Goal: Task Accomplishment & Management: Contribute content

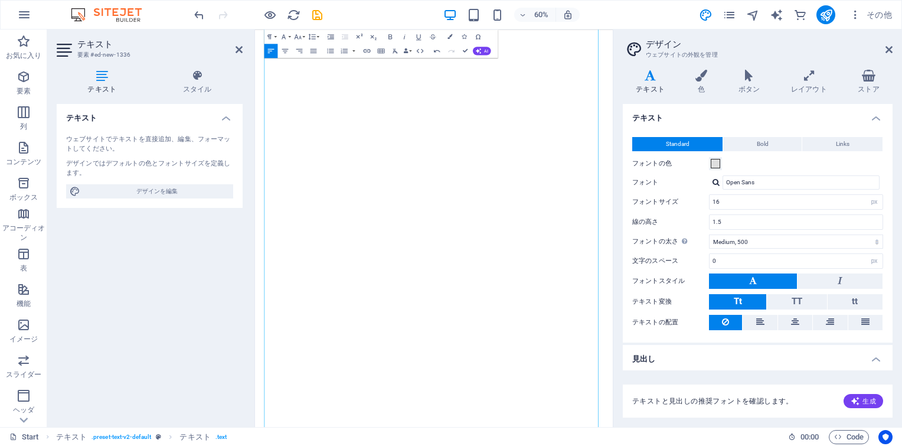
select select "px"
select select "500"
select select "px"
select select "400"
select select "px"
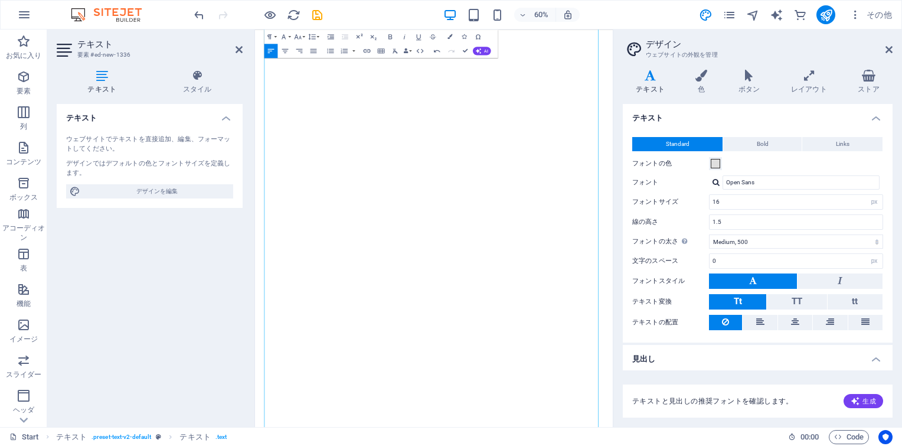
select select "rem"
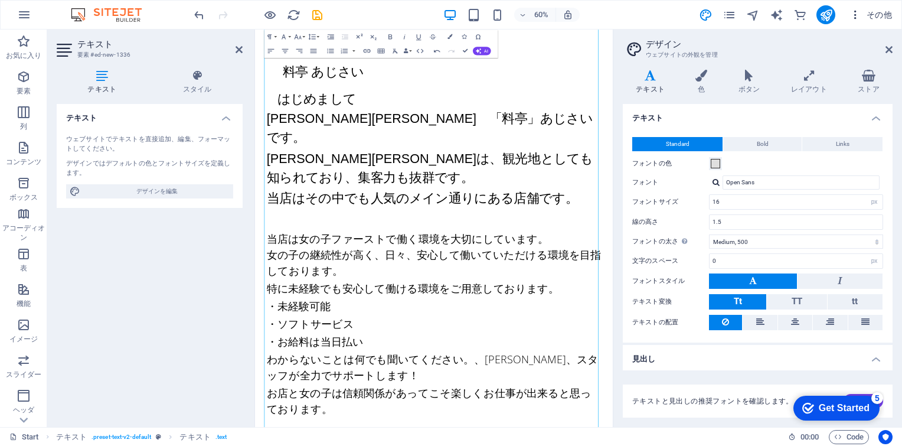
click at [857, 15] on icon "button" at bounding box center [855, 15] width 12 height 12
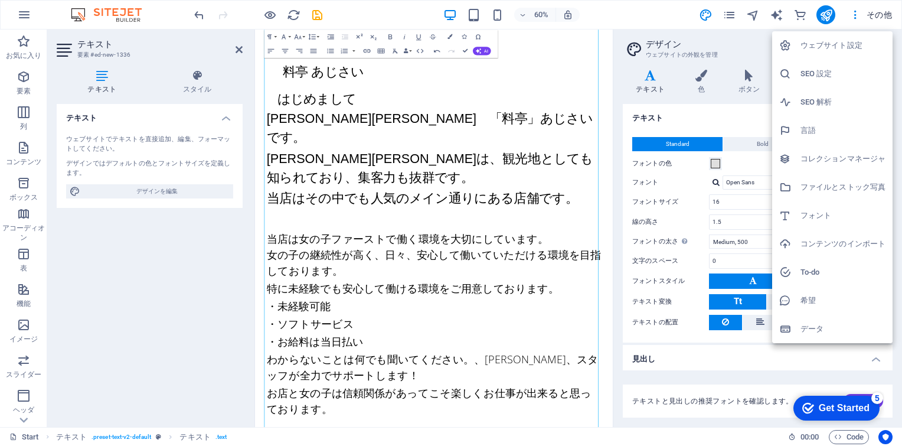
click at [645, 9] on div at bounding box center [451, 223] width 902 height 446
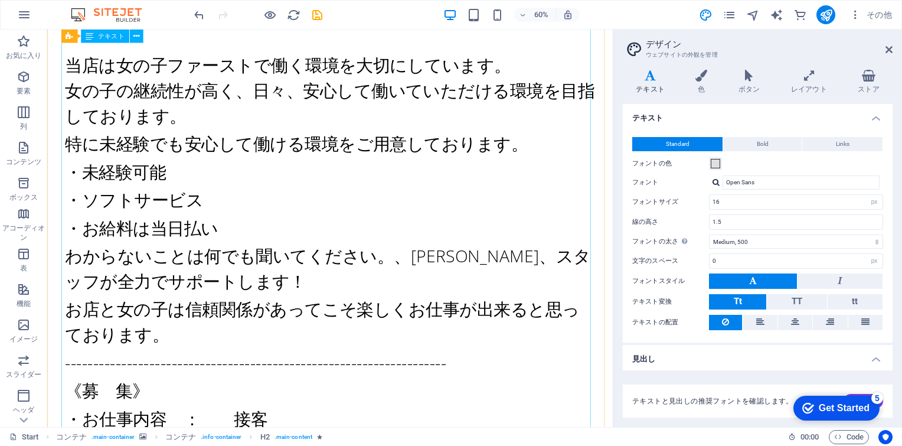
click at [478, 267] on div "若い仲居さんと素敵なお店を結ぶ 花結びサイト 飛田新地 料亭” あじさい亭 ”がご紹介 Legal notice | Privacy メイン通りのあじさい亭 …" at bounding box center [344, 266] width 595 height 2720
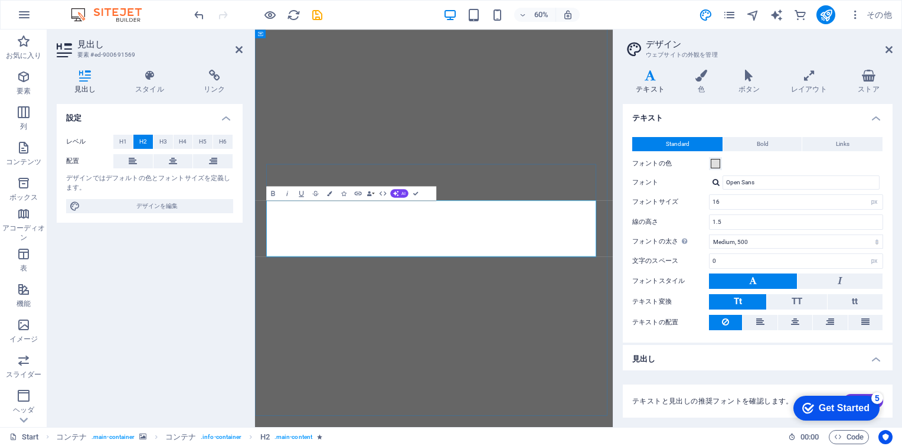
drag, startPoint x: 468, startPoint y: 386, endPoint x: 571, endPoint y: 387, distance: 103.3
click at [288, 192] on icon "button" at bounding box center [287, 193] width 8 height 8
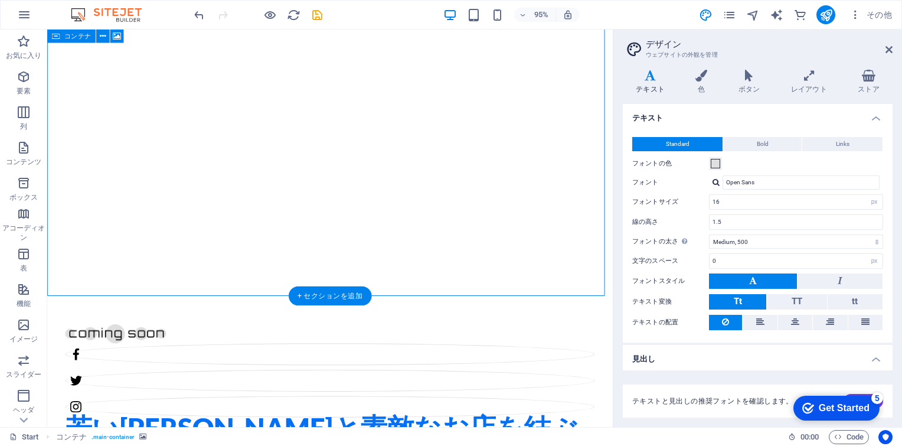
scroll to position [138, 0]
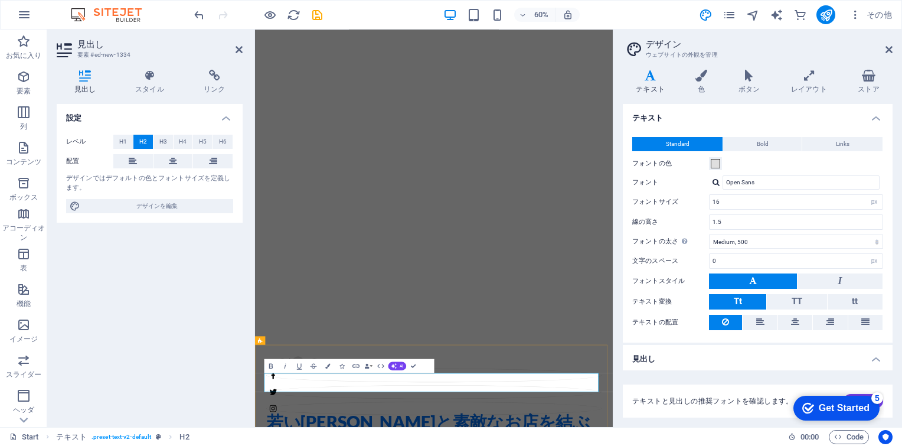
click at [200, 17] on icon "undo" at bounding box center [199, 15] width 14 height 14
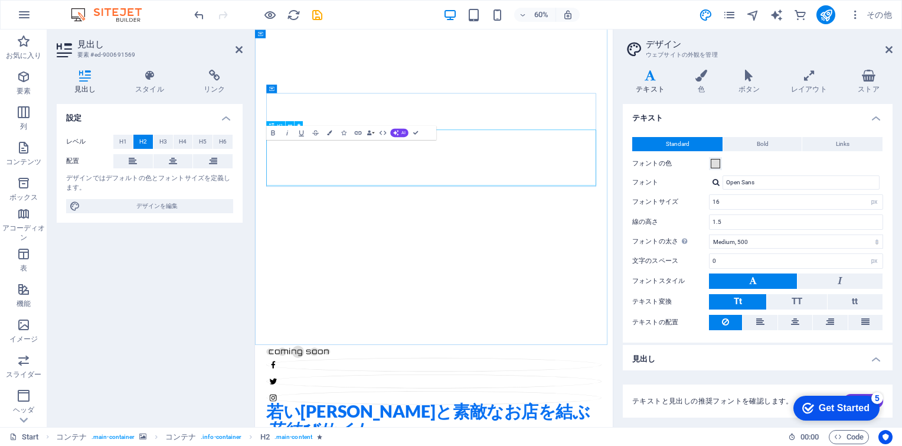
scroll to position [0, 0]
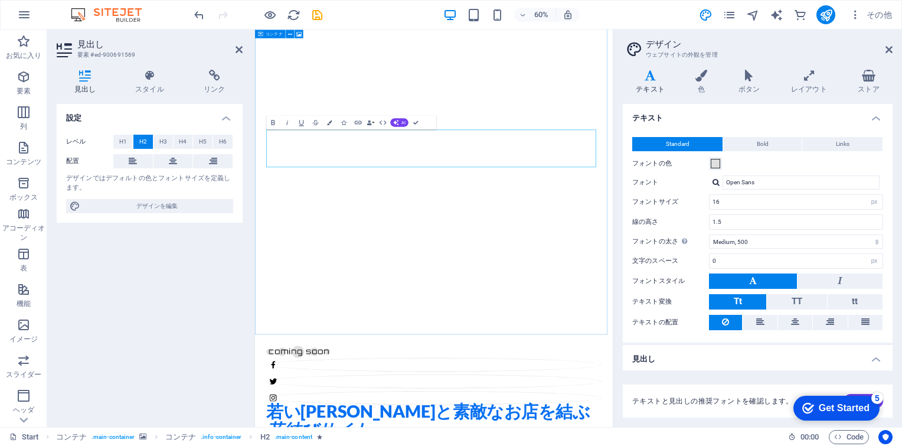
select select "vh"
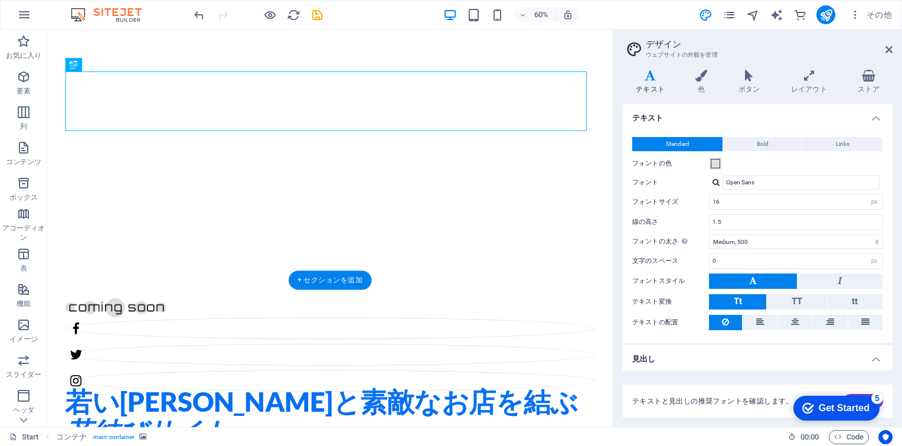
drag, startPoint x: 292, startPoint y: 237, endPoint x: 421, endPoint y: 158, distance: 151.6
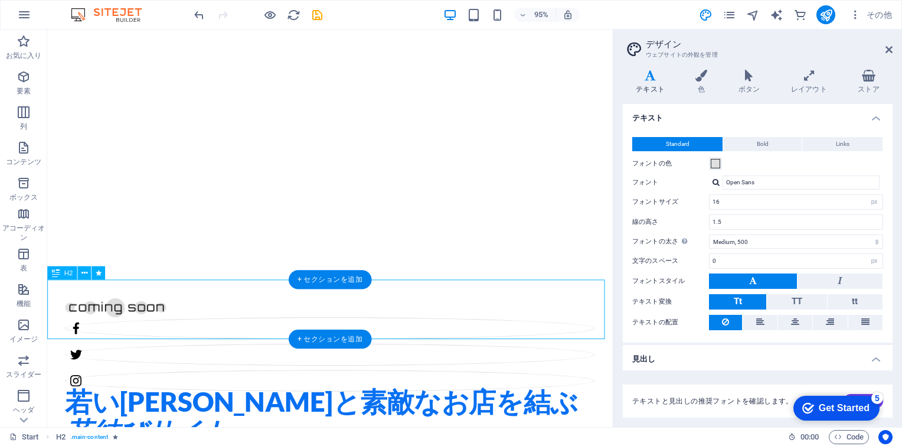
drag, startPoint x: 318, startPoint y: 314, endPoint x: 131, endPoint y: 482, distance: 251.2
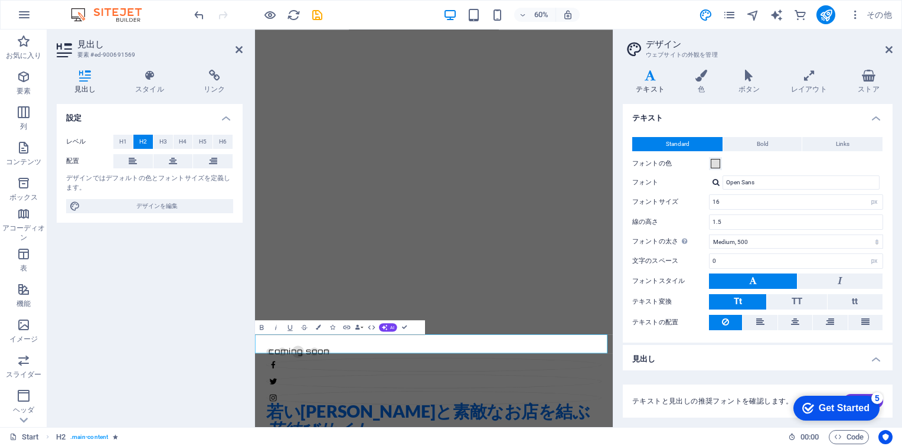
drag, startPoint x: 442, startPoint y: 553, endPoint x: 549, endPoint y: 546, distance: 107.0
click at [267, 328] on button "Bold" at bounding box center [262, 327] width 14 height 14
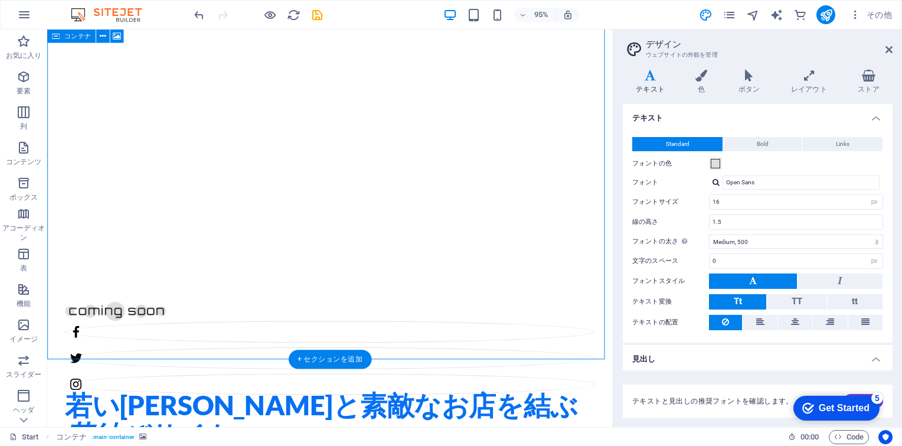
scroll to position [177, 0]
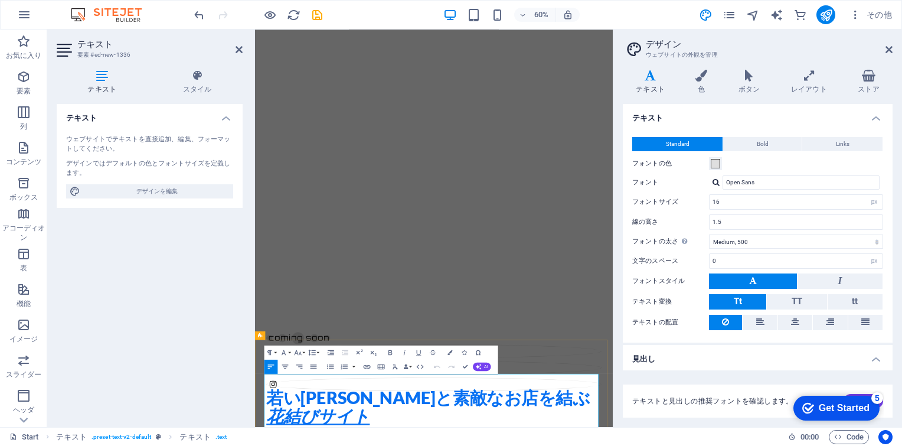
click span "料亭 あじさい"
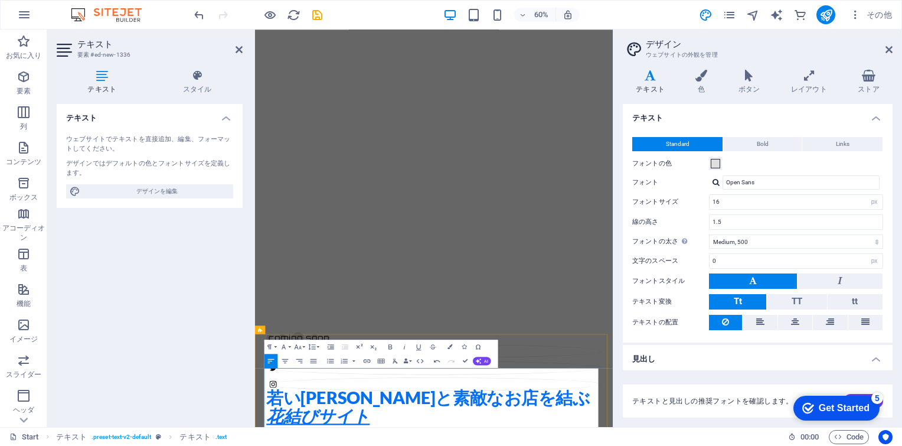
scroll to position [236, 0]
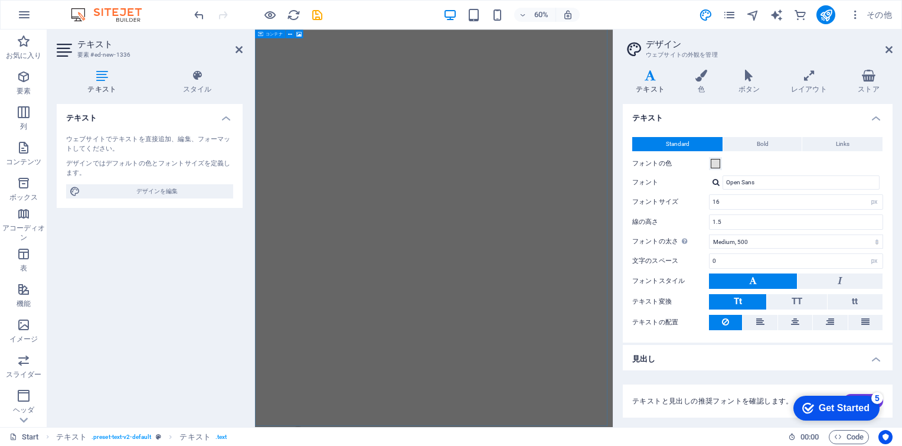
scroll to position [0, 0]
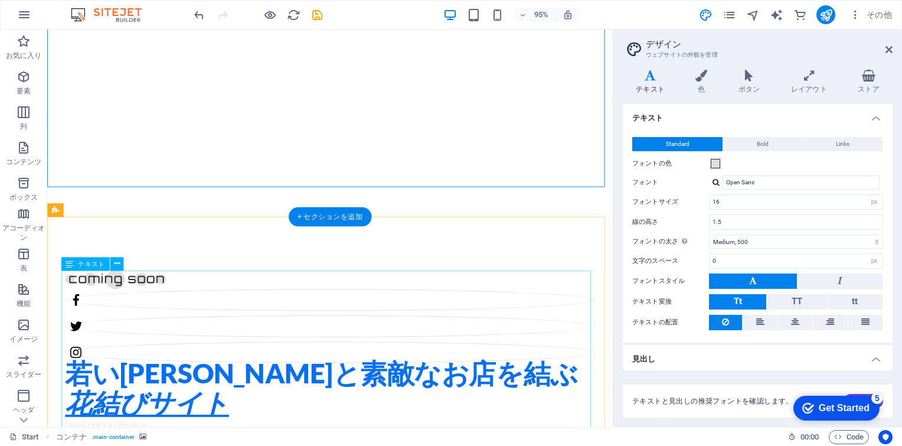
scroll to position [177, 0]
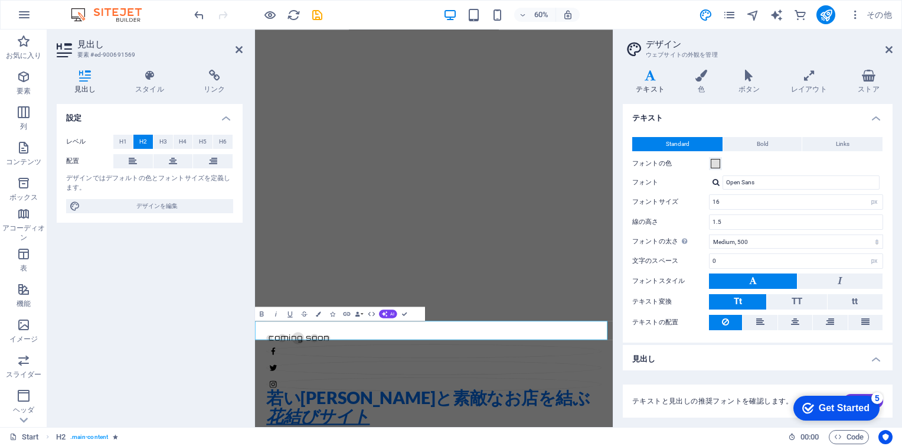
click at [163, 279] on div "設定 レベル H1 H2 H3 H4 H5 H6 配置 デザインではデフォルトの色とフォントサイズを定義します。 デザインを編集" at bounding box center [150, 260] width 186 height 313
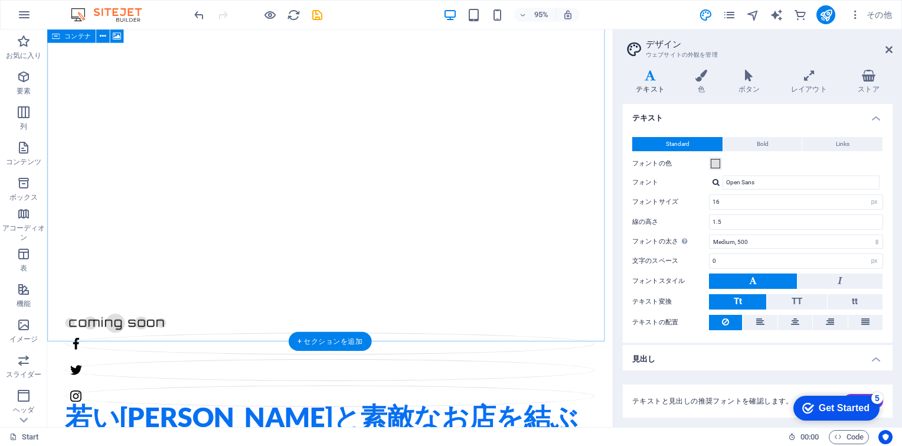
scroll to position [59, 0]
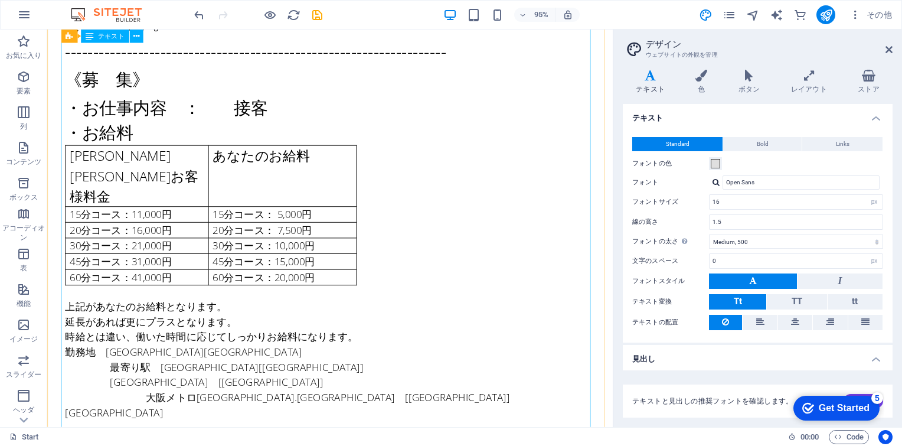
scroll to position [1476, 0]
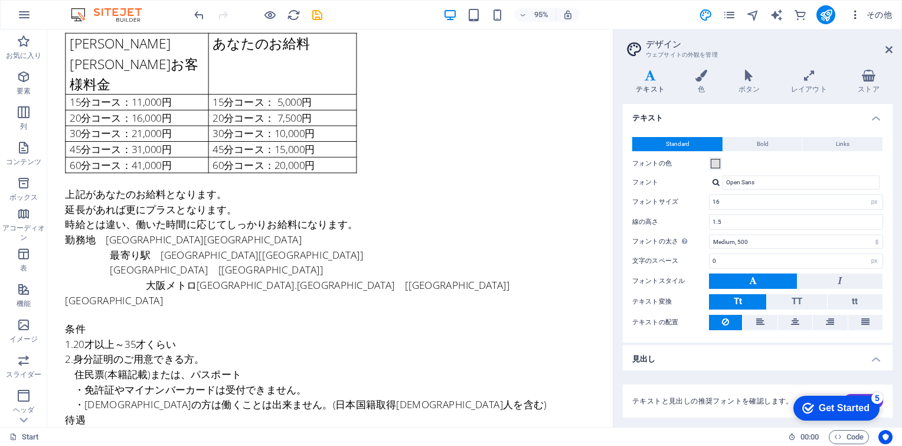
click at [856, 17] on icon "button" at bounding box center [855, 15] width 12 height 12
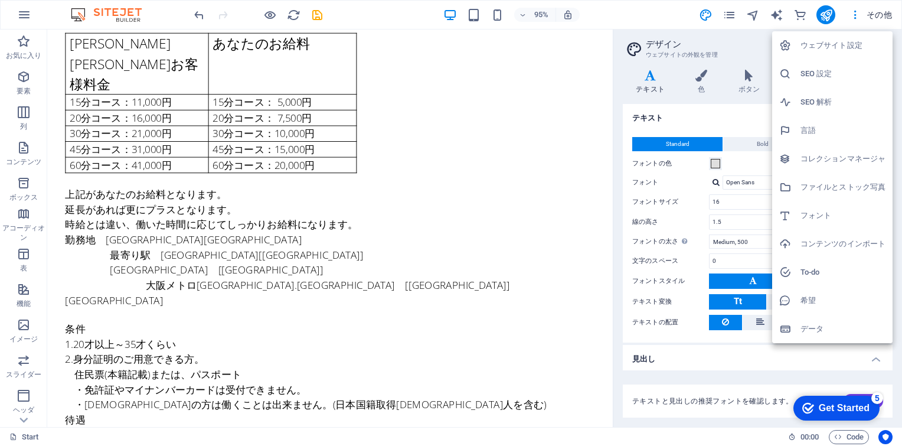
click at [878, 14] on div at bounding box center [451, 223] width 902 height 446
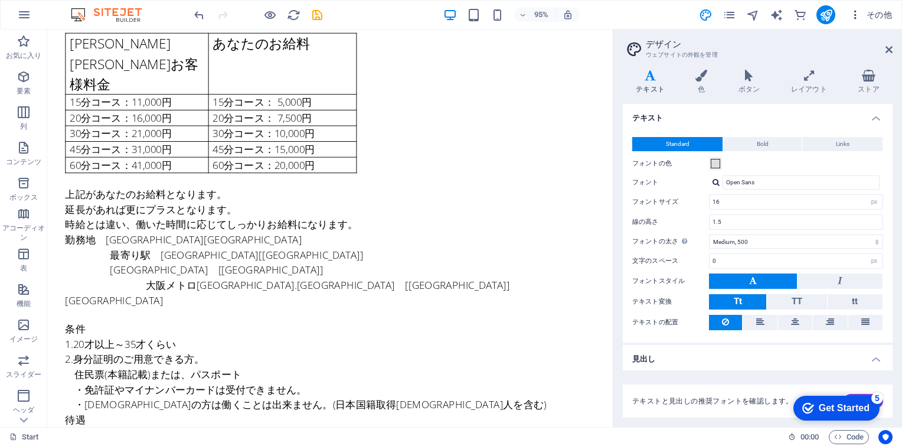
click at [878, 15] on span "その他" at bounding box center [870, 15] width 43 height 12
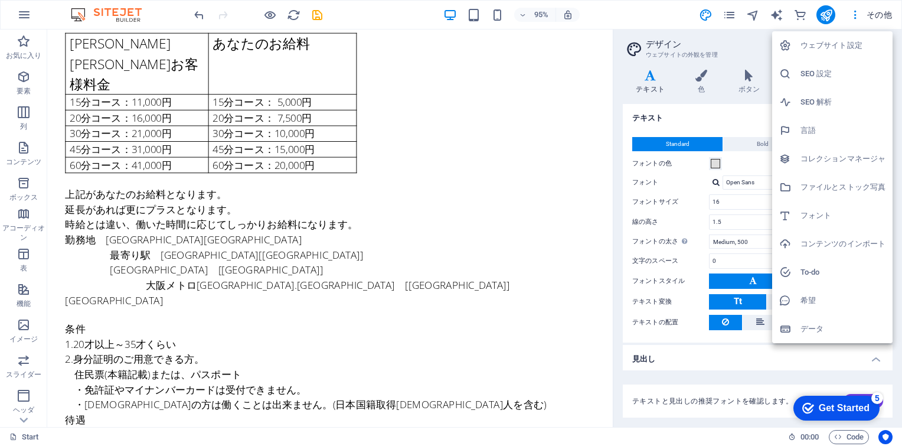
click at [825, 12] on div at bounding box center [451, 223] width 902 height 446
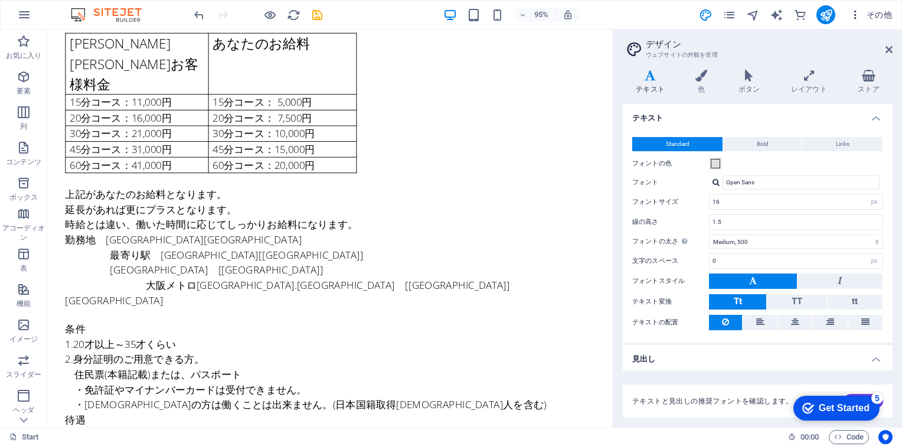
click at [883, 15] on span "その他" at bounding box center [870, 15] width 43 height 12
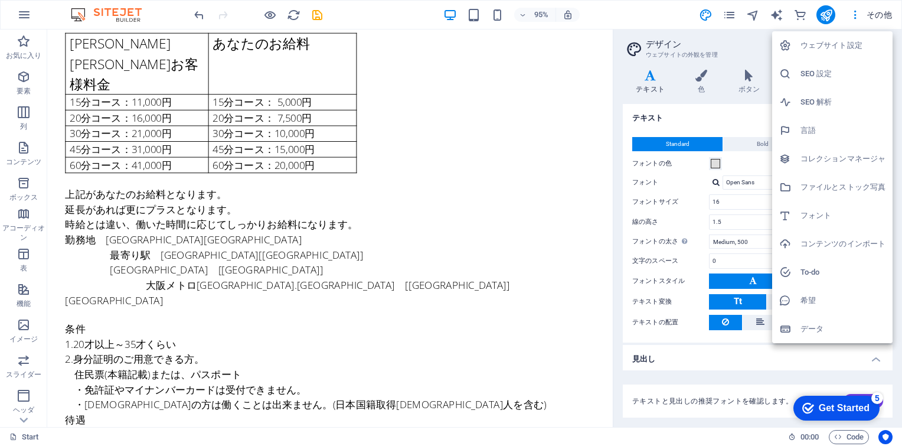
click at [854, 15] on div at bounding box center [451, 223] width 902 height 446
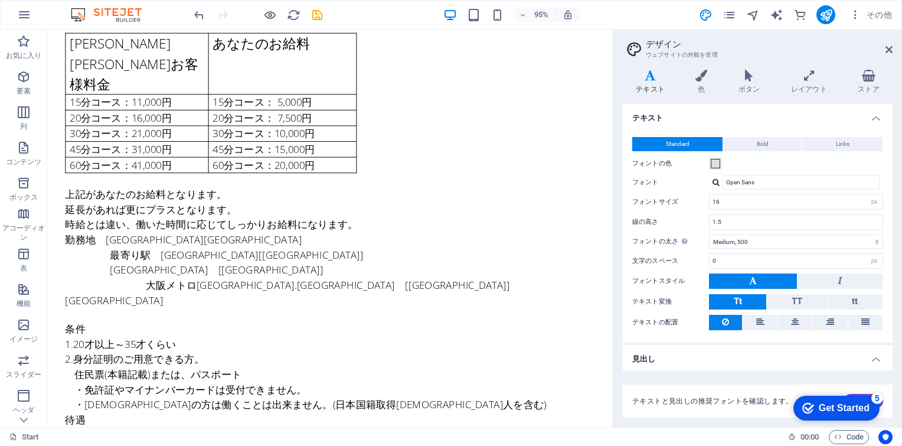
click at [853, 15] on icon "button" at bounding box center [855, 15] width 12 height 12
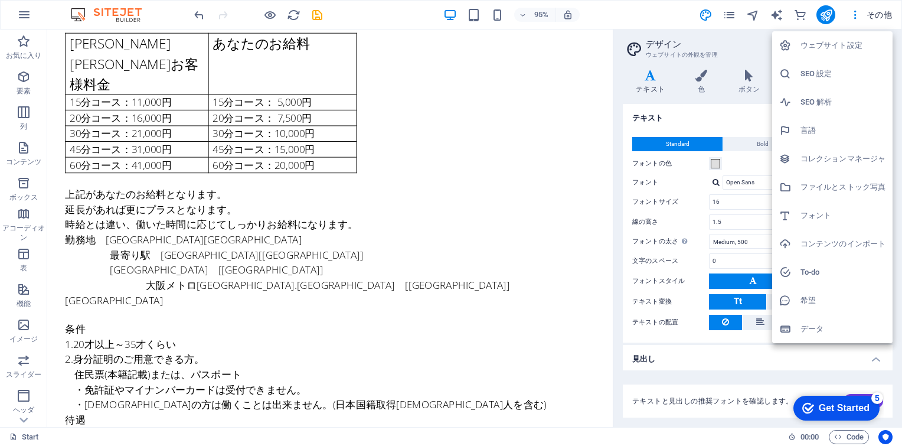
click at [561, 92] on div at bounding box center [451, 223] width 902 height 446
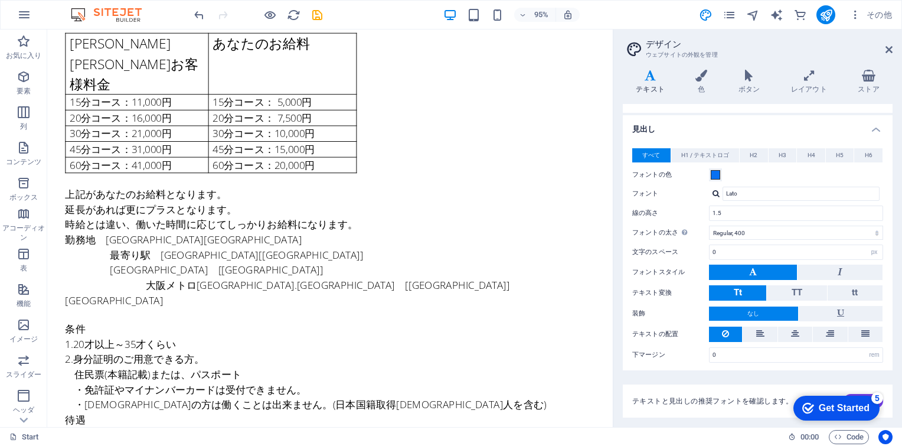
scroll to position [0, 0]
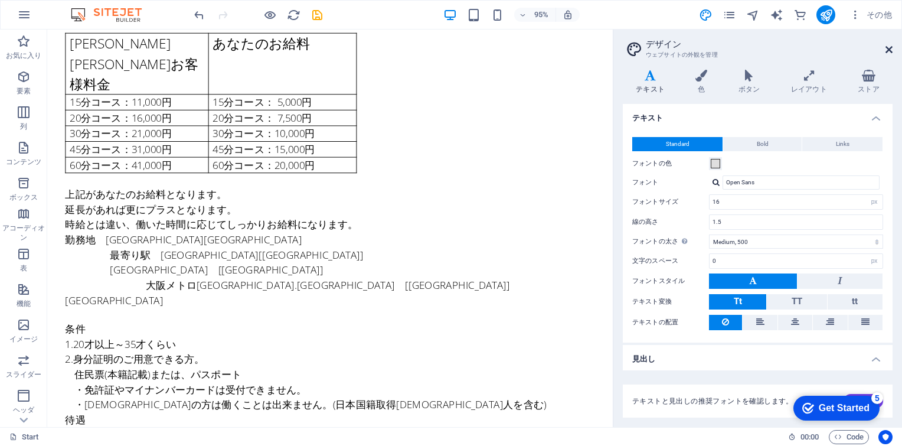
click at [888, 48] on icon at bounding box center [889, 49] width 7 height 9
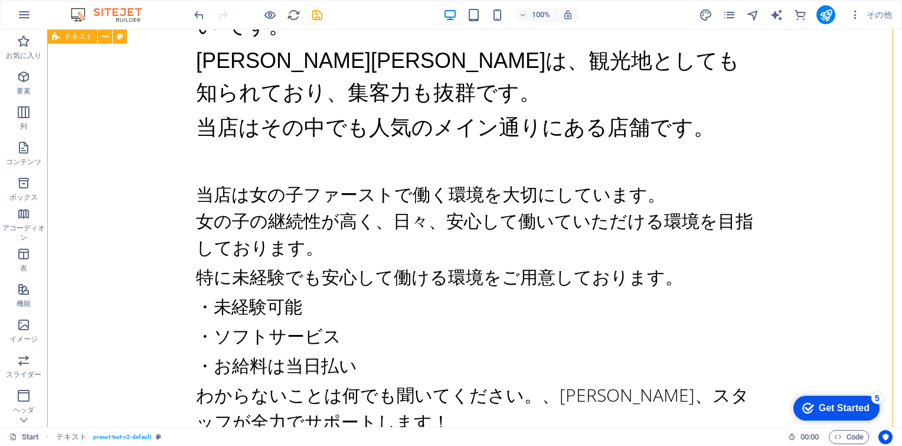
scroll to position [864, 0]
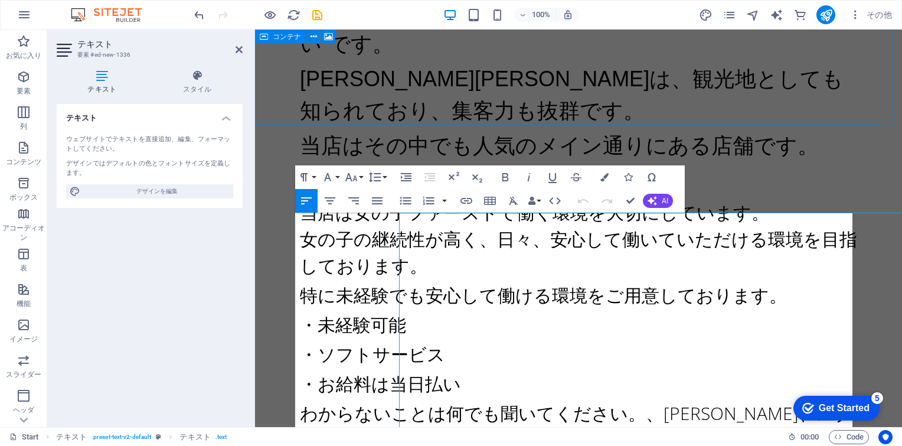
scroll to position [302, 0]
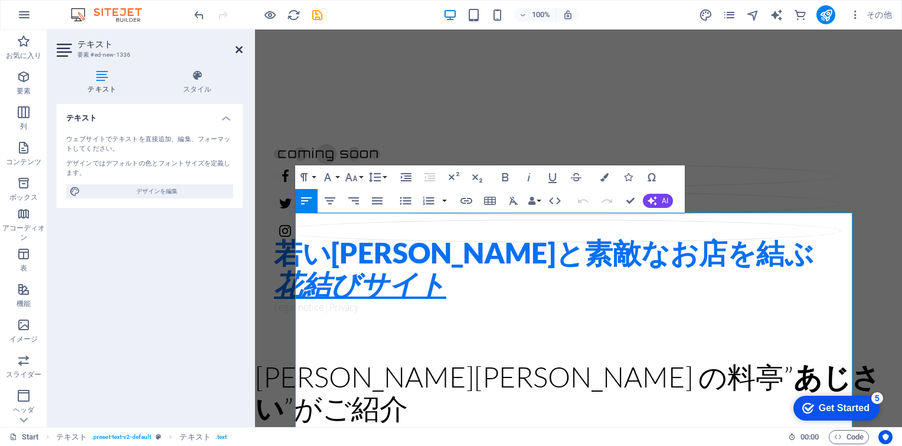
click at [238, 48] on icon at bounding box center [239, 49] width 7 height 9
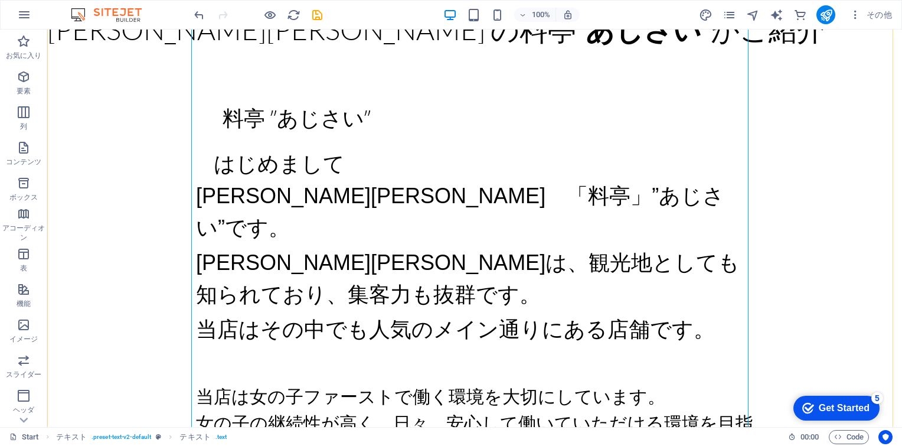
scroll to position [656, 0]
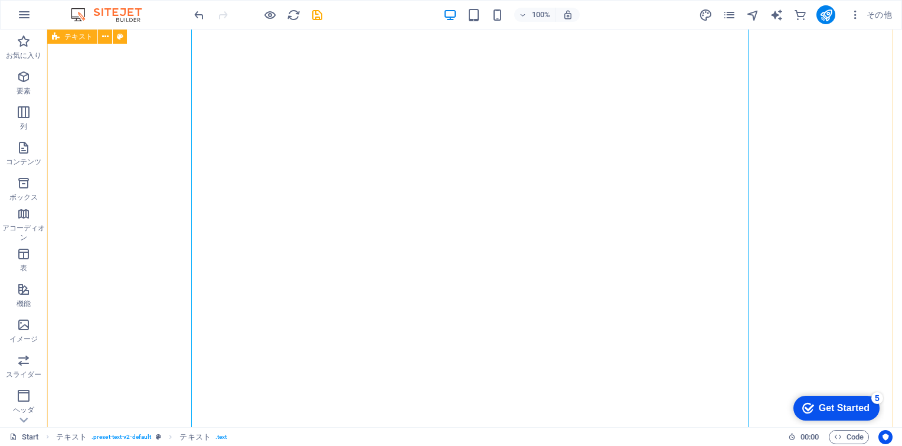
scroll to position [656, 0]
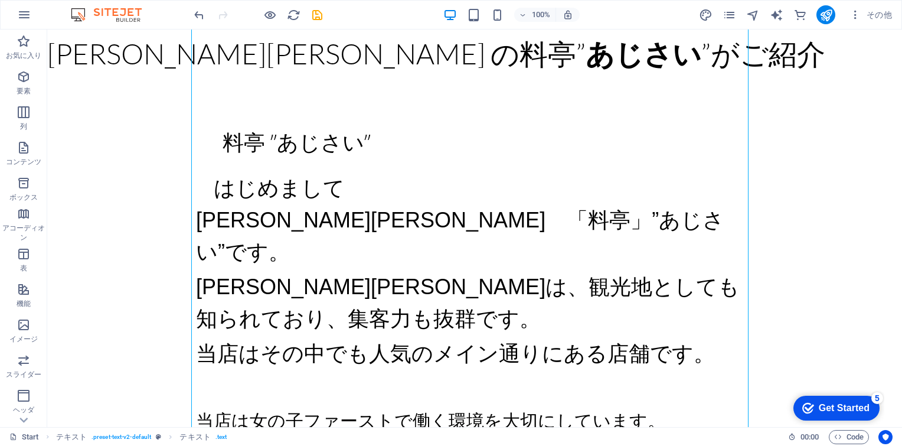
drag, startPoint x: 140, startPoint y: 7, endPoint x: 125, endPoint y: 9, distance: 16.0
click at [125, 9] on div "100% その他" at bounding box center [451, 15] width 901 height 28
drag, startPoint x: 172, startPoint y: 38, endPoint x: 85, endPoint y: 110, distance: 112.4
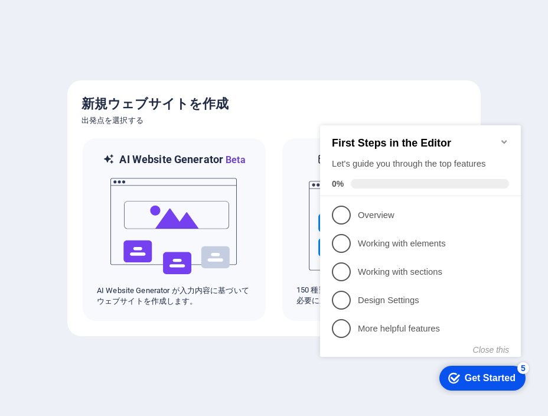
click at [429, 69] on div at bounding box center [274, 208] width 548 height 416
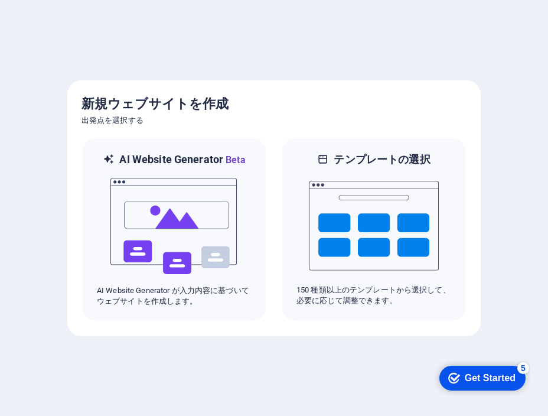
click at [279, 109] on h5 "新規ウェブサイトを作成" at bounding box center [273, 103] width 385 height 19
click at [272, 108] on h5 "新規ウェブサイトを作成" at bounding box center [273, 103] width 385 height 19
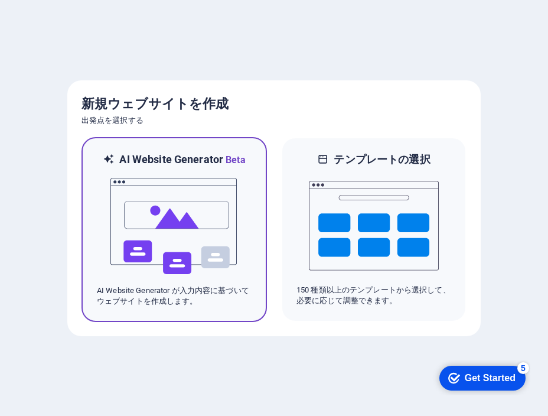
drag, startPoint x: 247, startPoint y: 159, endPoint x: 113, endPoint y: 149, distance: 135.0
click at [113, 149] on div "AI Website Generator Beta AI Website Generator が入力内容に基づいてウェブサイトを作成します。" at bounding box center [173, 229] width 185 height 185
drag, startPoint x: 113, startPoint y: 149, endPoint x: 165, endPoint y: 161, distance: 53.9
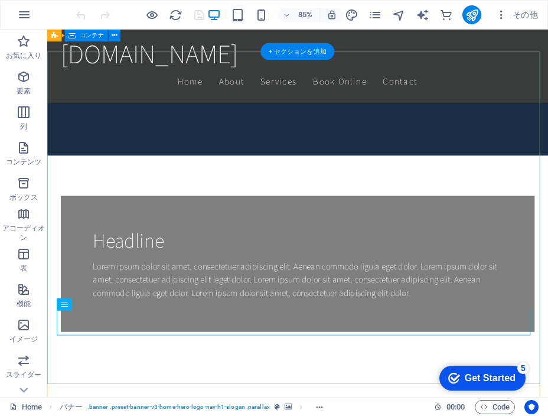
scroll to position [614, 0]
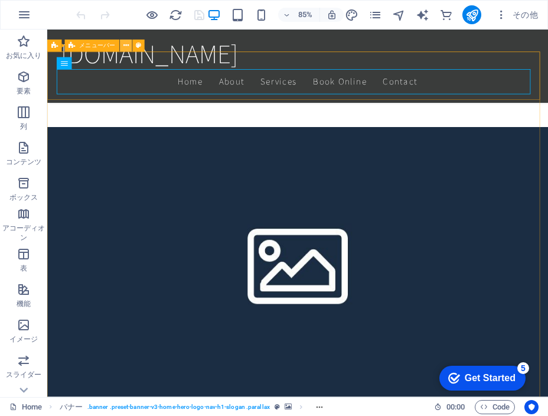
click at [123, 49] on icon at bounding box center [125, 46] width 5 height 11
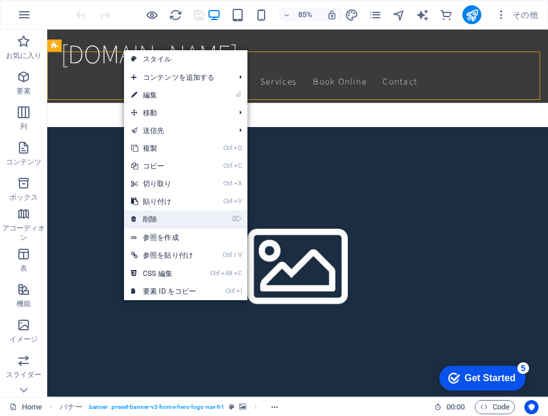
click at [156, 216] on link "⌦ 削除" at bounding box center [163, 219] width 79 height 18
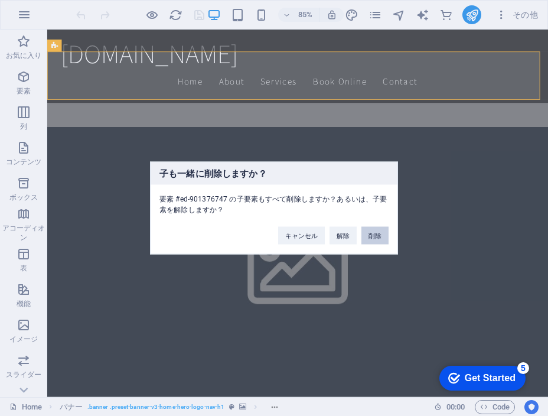
click at [373, 237] on button "削除" at bounding box center [374, 236] width 27 height 18
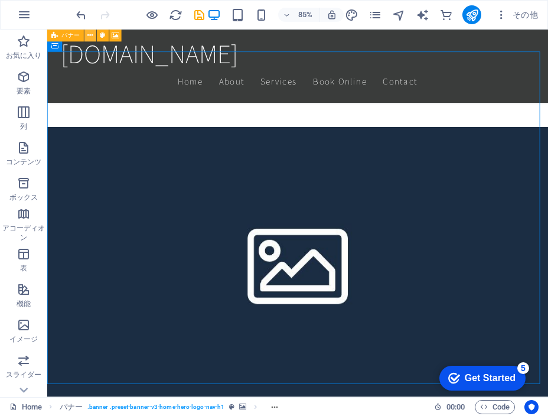
click at [92, 37] on icon at bounding box center [89, 35] width 5 height 11
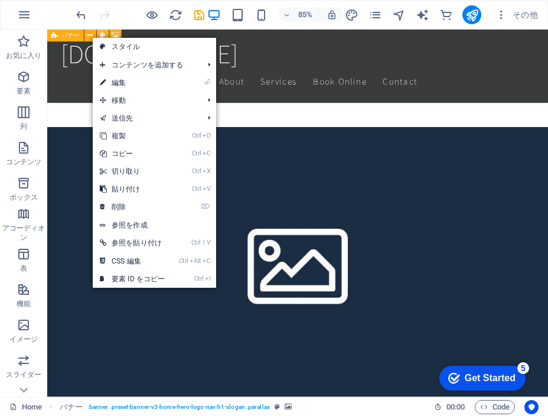
click at [104, 36] on icon at bounding box center [102, 35] width 5 height 11
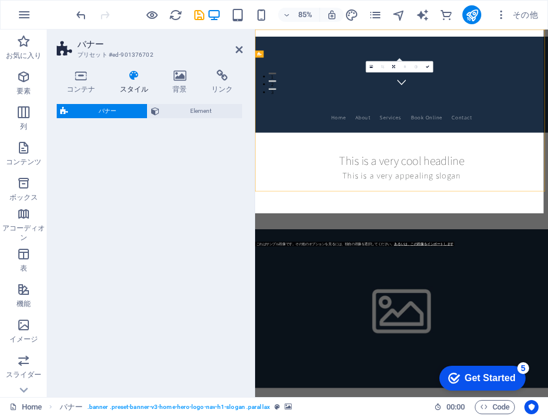
select select "preset-banner-v3-home-hero-logo-nav-h1-slogan"
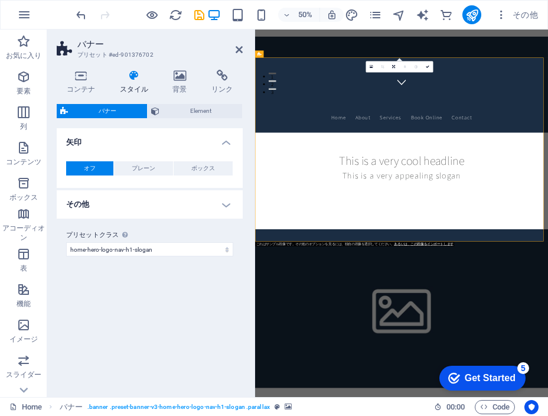
scroll to position [0, 0]
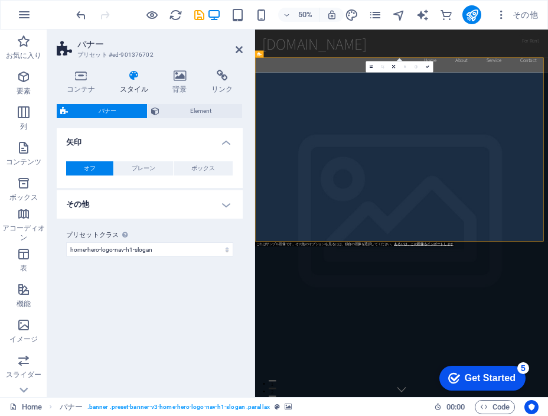
click at [234, 50] on header "バナー プリセット #ed-901376702" at bounding box center [150, 45] width 186 height 31
click at [242, 50] on icon at bounding box center [239, 49] width 7 height 9
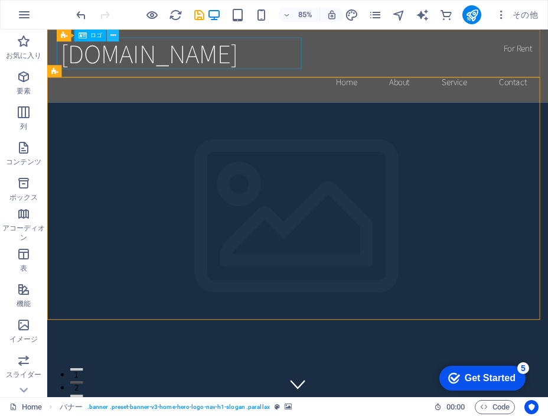
click at [112, 34] on icon at bounding box center [112, 35] width 5 height 11
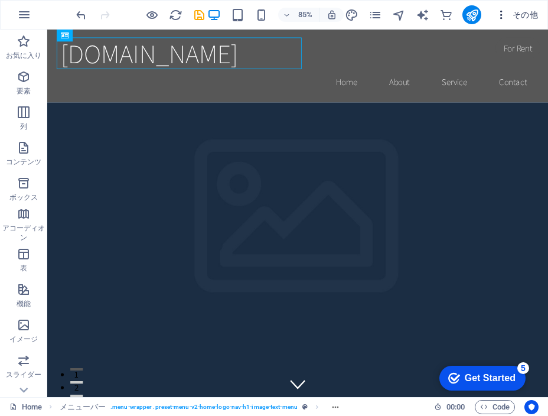
click at [502, 17] on icon "button" at bounding box center [501, 15] width 12 height 12
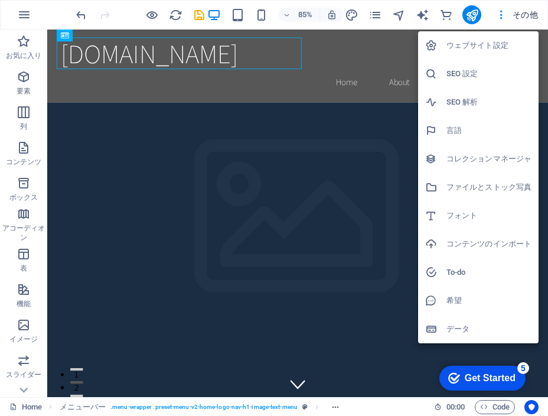
click at [529, 16] on div at bounding box center [274, 208] width 548 height 416
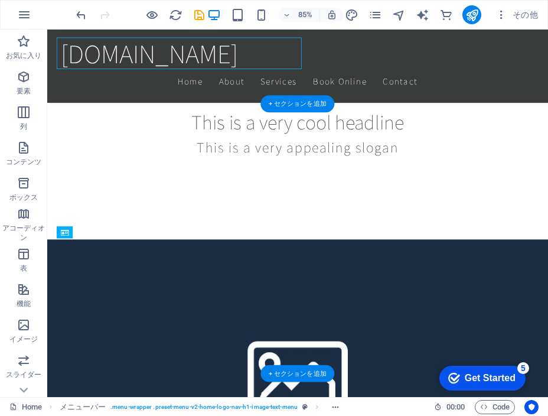
scroll to position [236, 0]
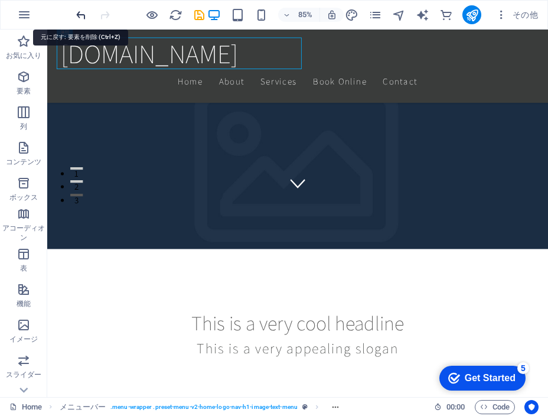
click at [83, 14] on icon "undo" at bounding box center [81, 15] width 14 height 14
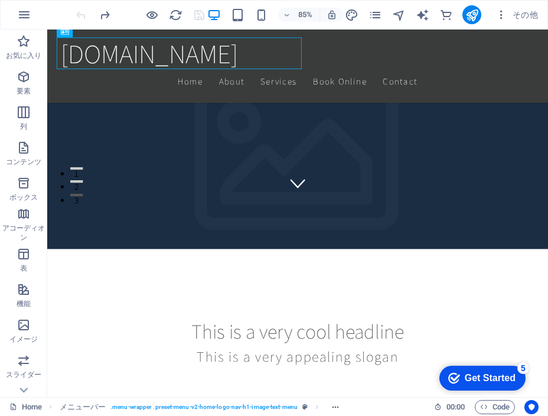
click at [83, 14] on div at bounding box center [140, 14] width 132 height 19
drag, startPoint x: 83, startPoint y: 14, endPoint x: 21, endPoint y: 15, distance: 62.0
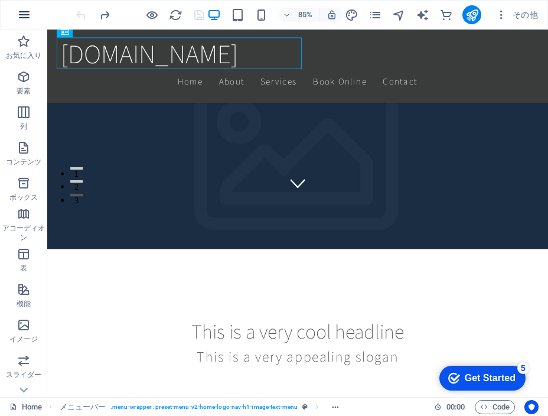
click at [21, 15] on icon "button" at bounding box center [24, 15] width 14 height 14
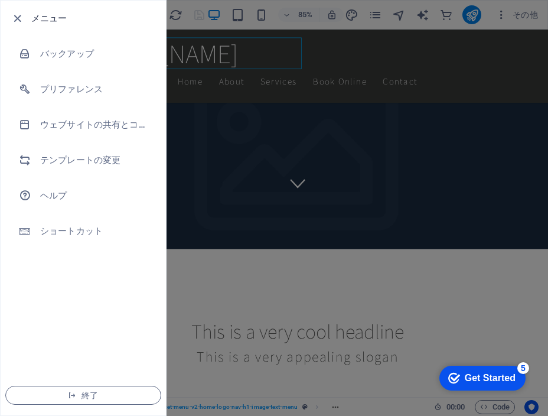
drag, startPoint x: 11, startPoint y: 0, endPoint x: 323, endPoint y: 146, distance: 344.1
click at [323, 146] on div at bounding box center [274, 208] width 548 height 416
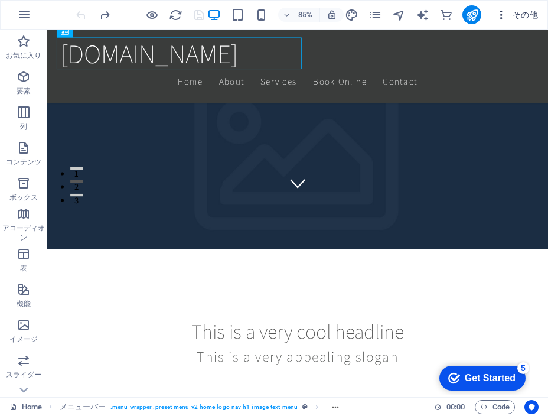
click at [524, 14] on span "その他" at bounding box center [516, 15] width 43 height 12
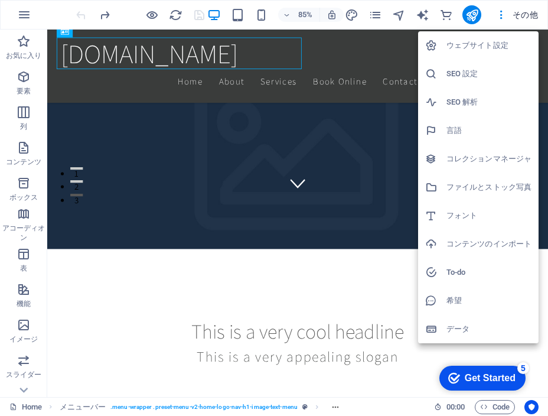
click at [503, 14] on div at bounding box center [274, 208] width 548 height 416
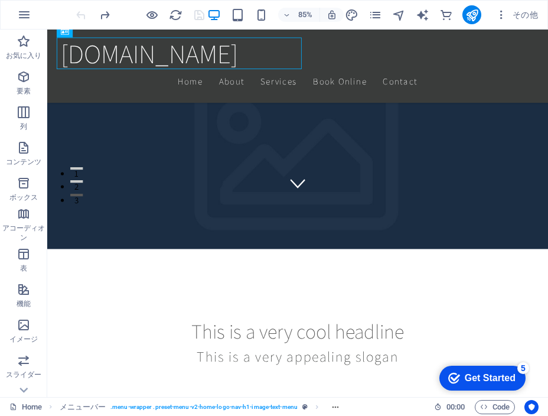
click at [503, 14] on icon "button" at bounding box center [501, 15] width 12 height 12
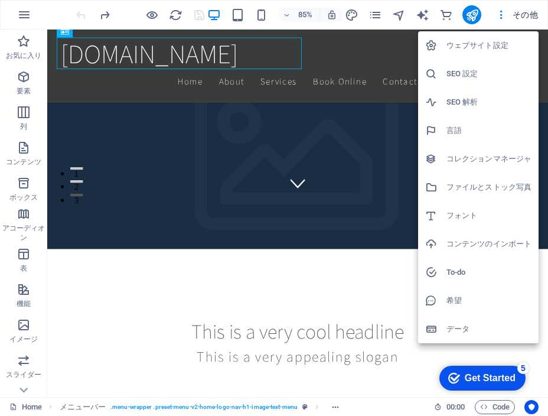
click at [107, 129] on div at bounding box center [274, 208] width 548 height 416
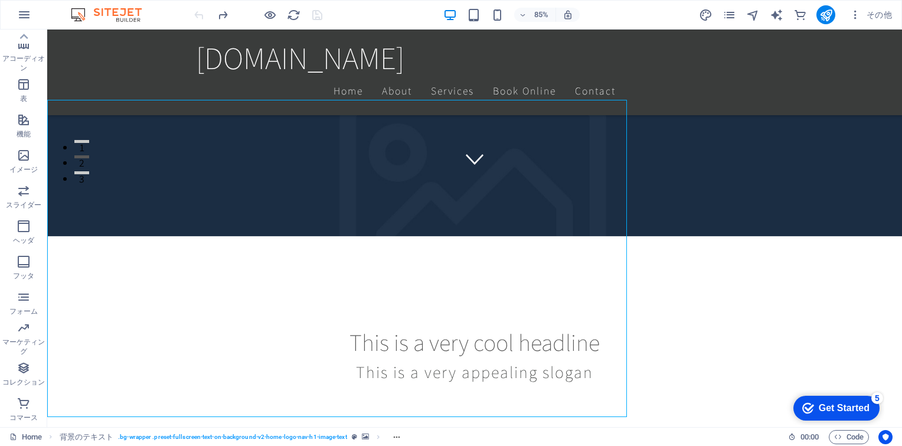
scroll to position [169, 0]
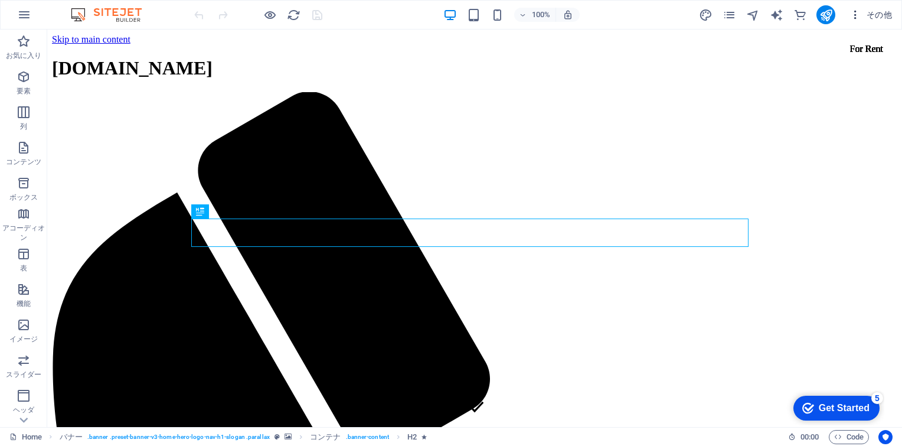
click at [854, 17] on icon "button" at bounding box center [855, 15] width 12 height 12
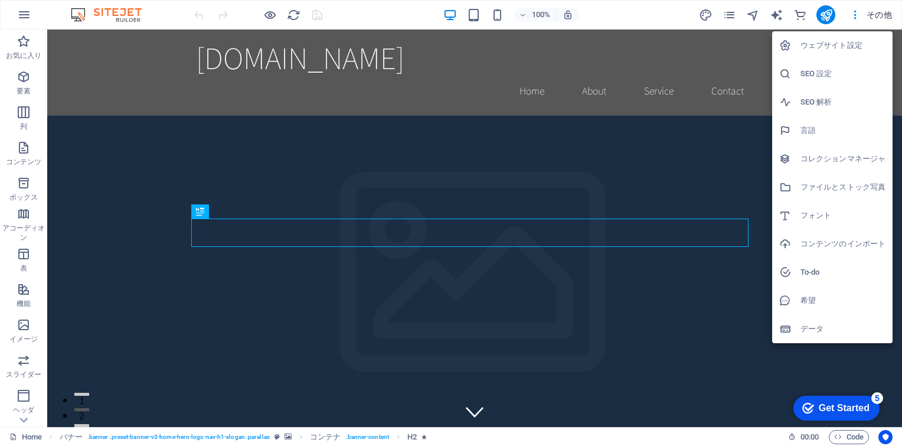
click at [736, 122] on div at bounding box center [451, 223] width 902 height 446
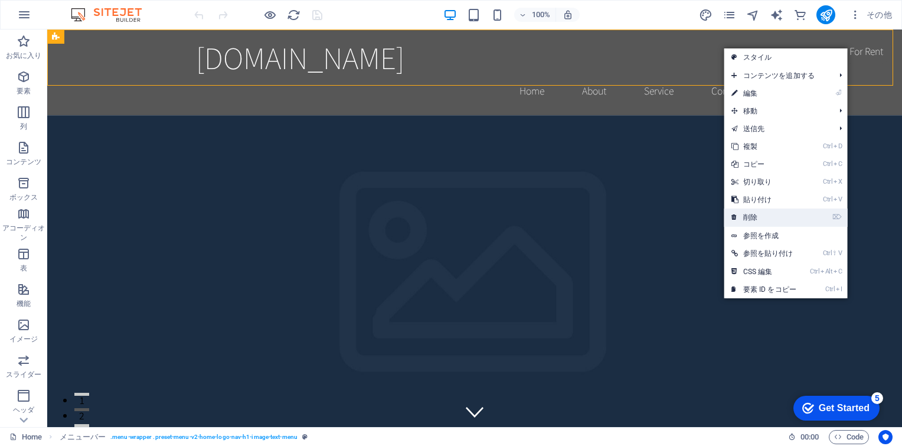
click at [743, 215] on link "⌦ 削除" at bounding box center [763, 217] width 79 height 18
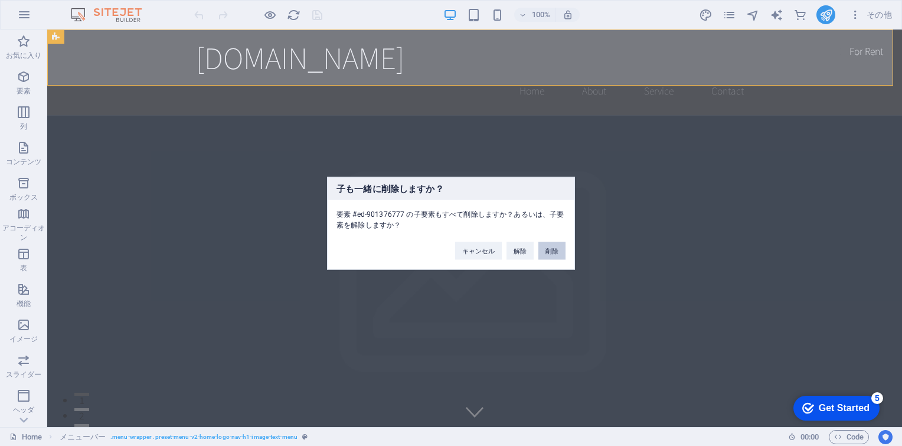
click at [548, 250] on button "削除" at bounding box center [551, 250] width 27 height 18
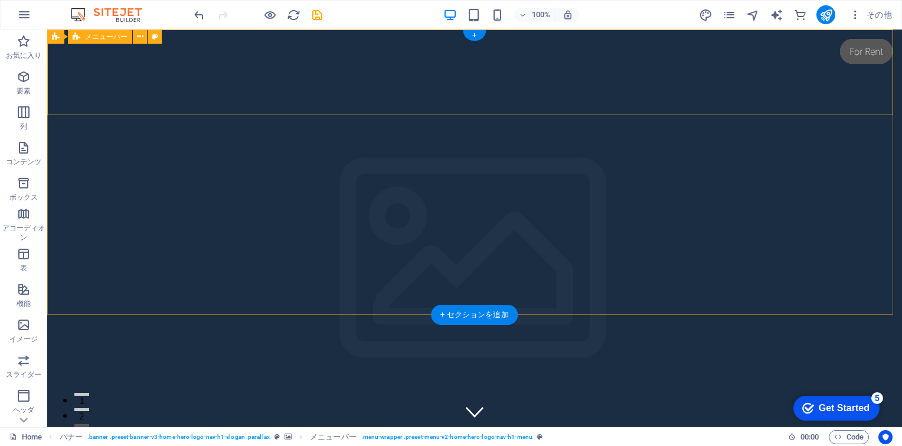
click at [812, 400] on div "ajisai.hanamusubi.com Home About Services Book Online Contact" at bounding box center [474, 443] width 855 height 86
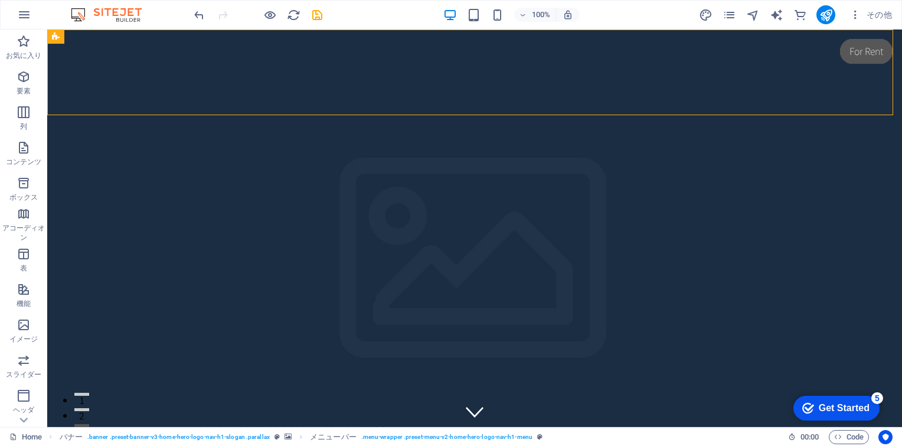
click at [104, 14] on img at bounding box center [112, 15] width 89 height 14
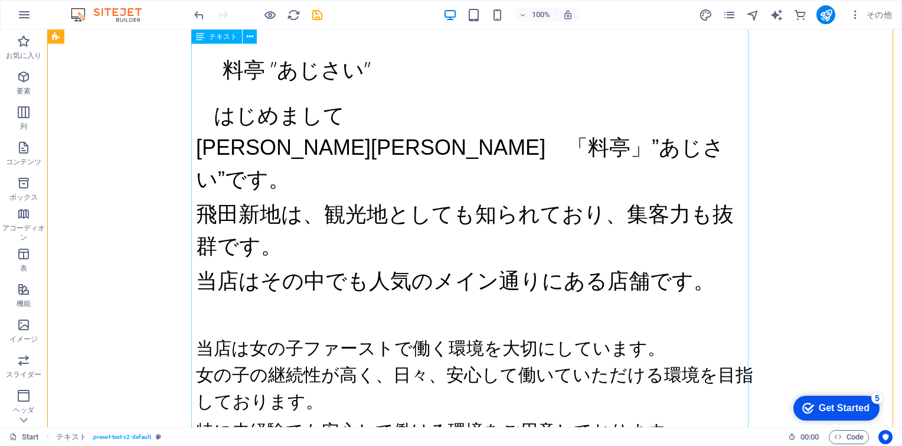
scroll to position [715, 0]
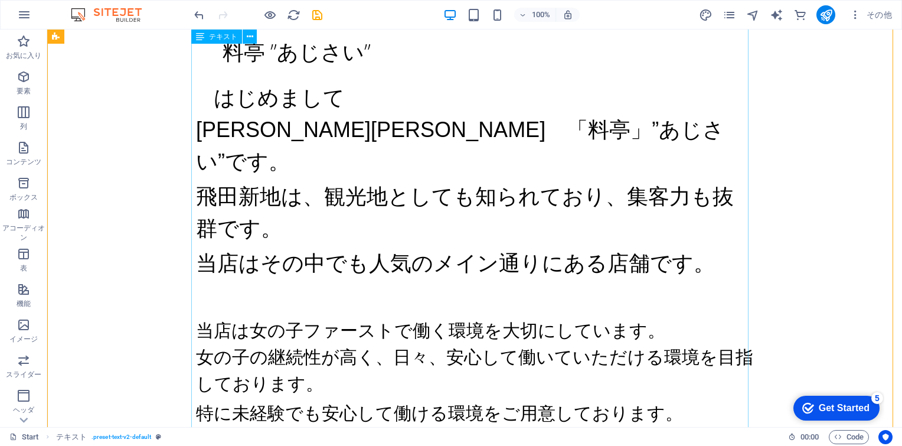
drag, startPoint x: 313, startPoint y: 113, endPoint x: 106, endPoint y: 113, distance: 207.8
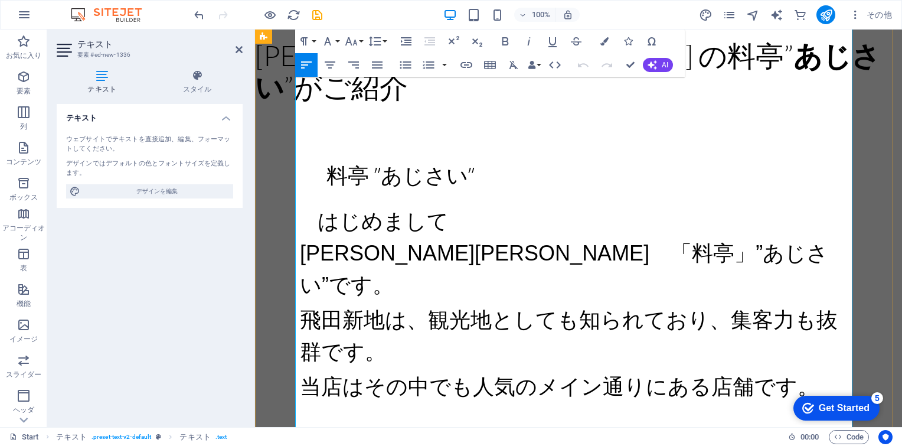
scroll to position [656, 0]
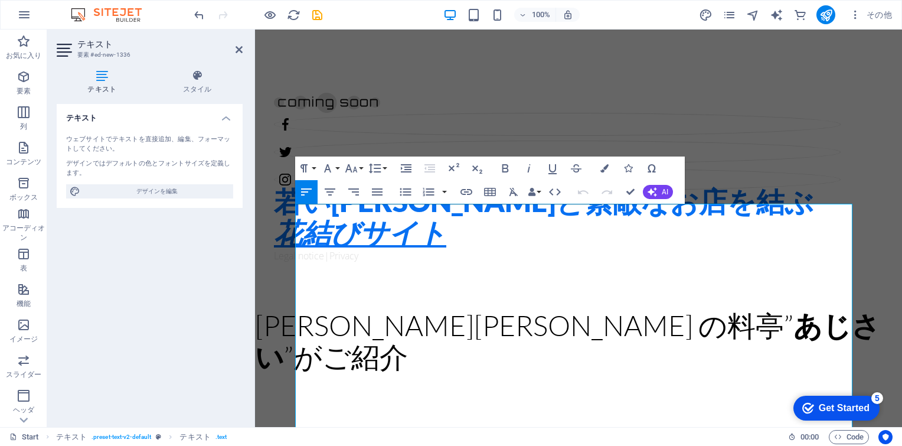
scroll to position [302, 0]
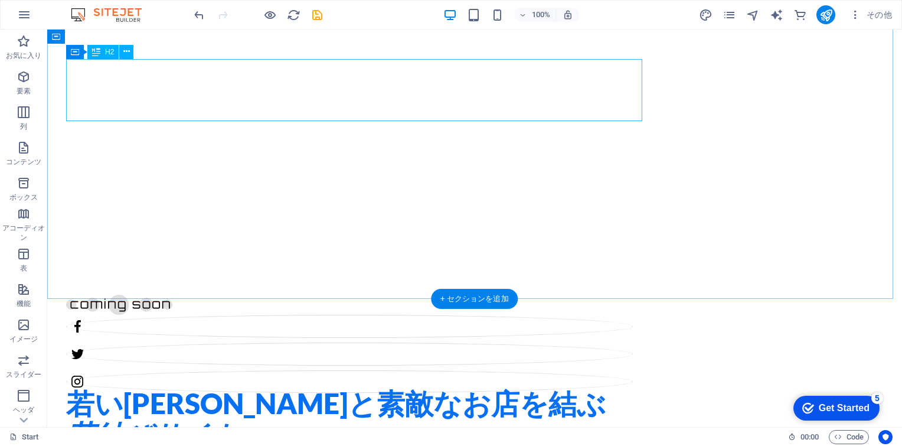
scroll to position [0, 0]
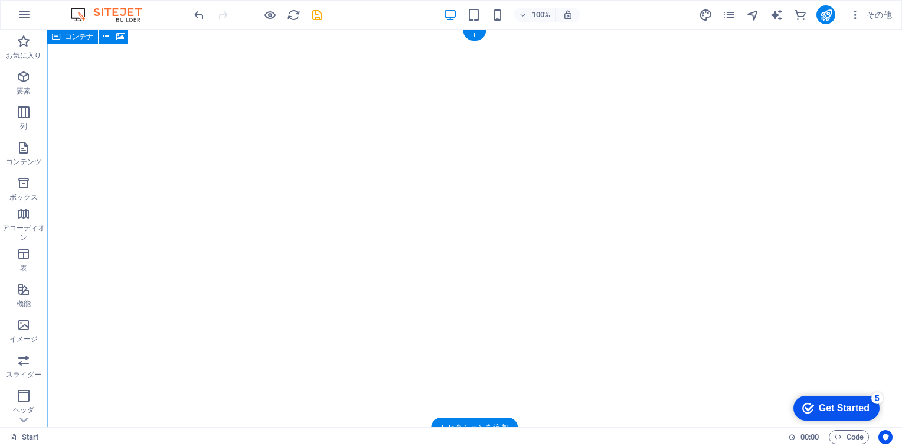
drag, startPoint x: 508, startPoint y: 30, endPoint x: 495, endPoint y: 96, distance: 67.4
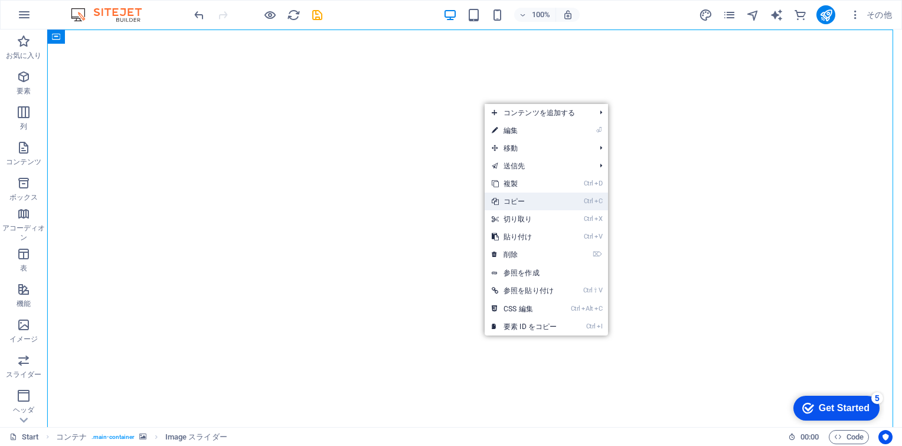
click at [525, 198] on link "Ctrl C コピー" at bounding box center [524, 201] width 79 height 18
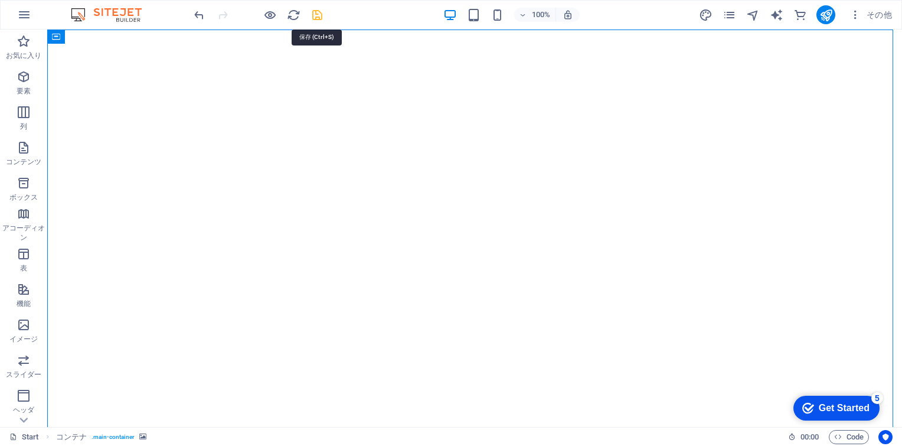
click at [316, 12] on icon "save" at bounding box center [318, 15] width 14 height 14
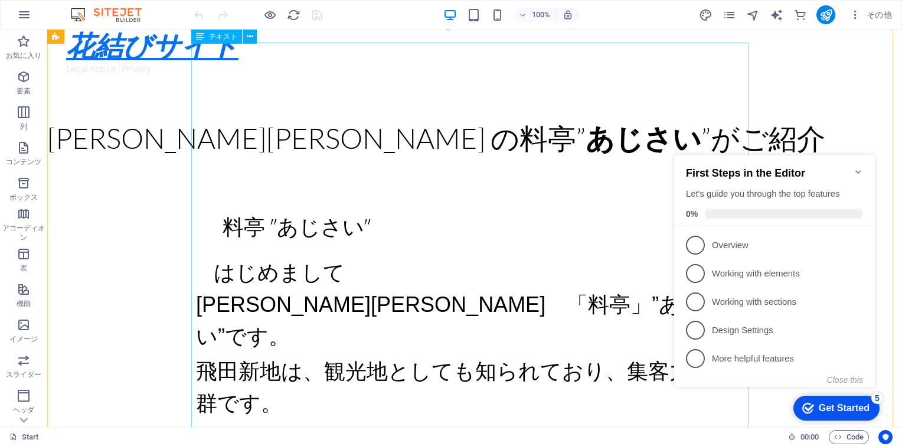
scroll to position [472, 0]
